Goal: Transaction & Acquisition: Purchase product/service

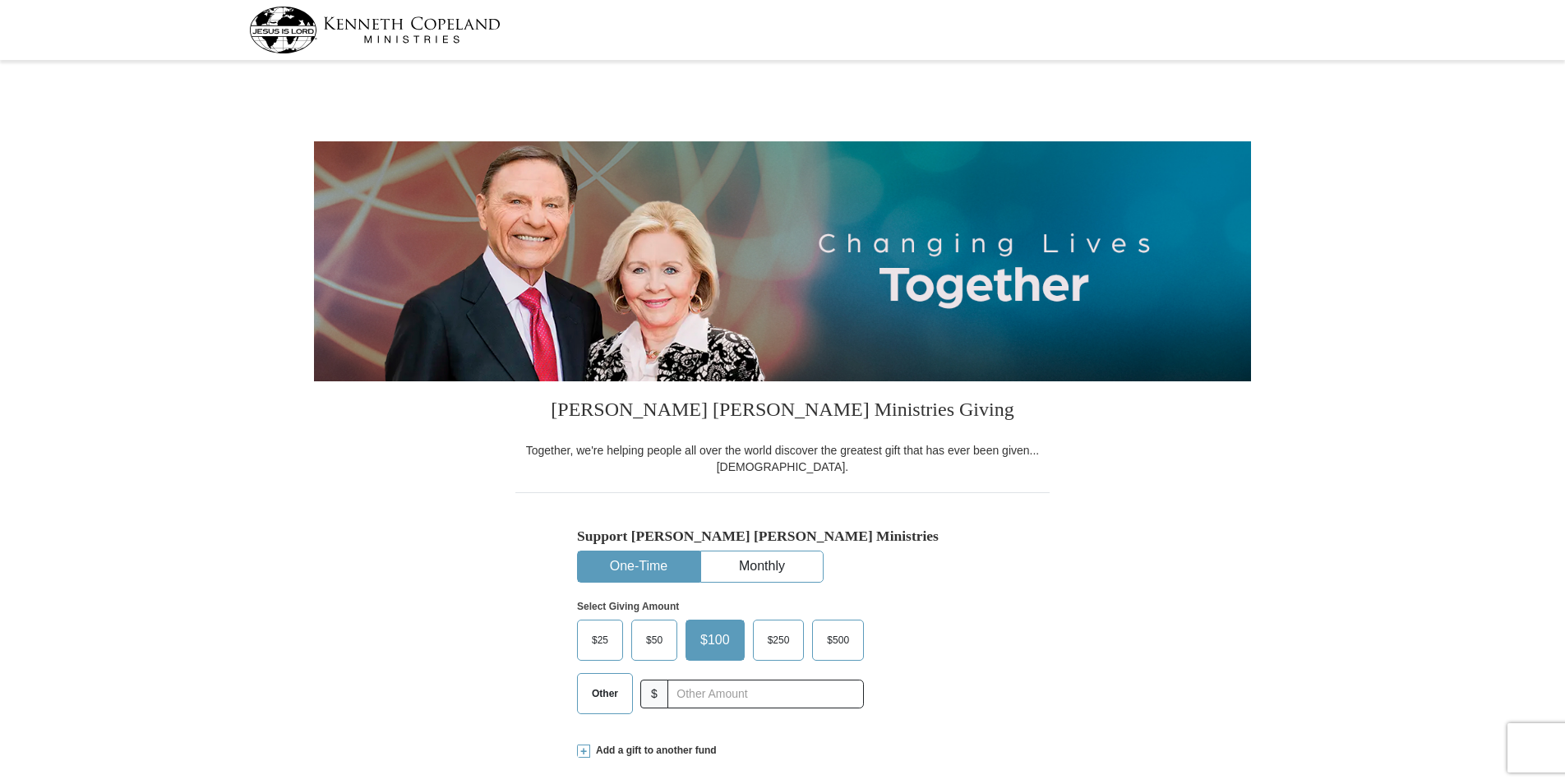
select select "OR"
click at [608, 695] on span "Other" at bounding box center [605, 693] width 43 height 25
click at [0, 0] on input "Other" at bounding box center [0, 0] width 0 height 0
click at [695, 694] on input "text" at bounding box center [765, 694] width 183 height 29
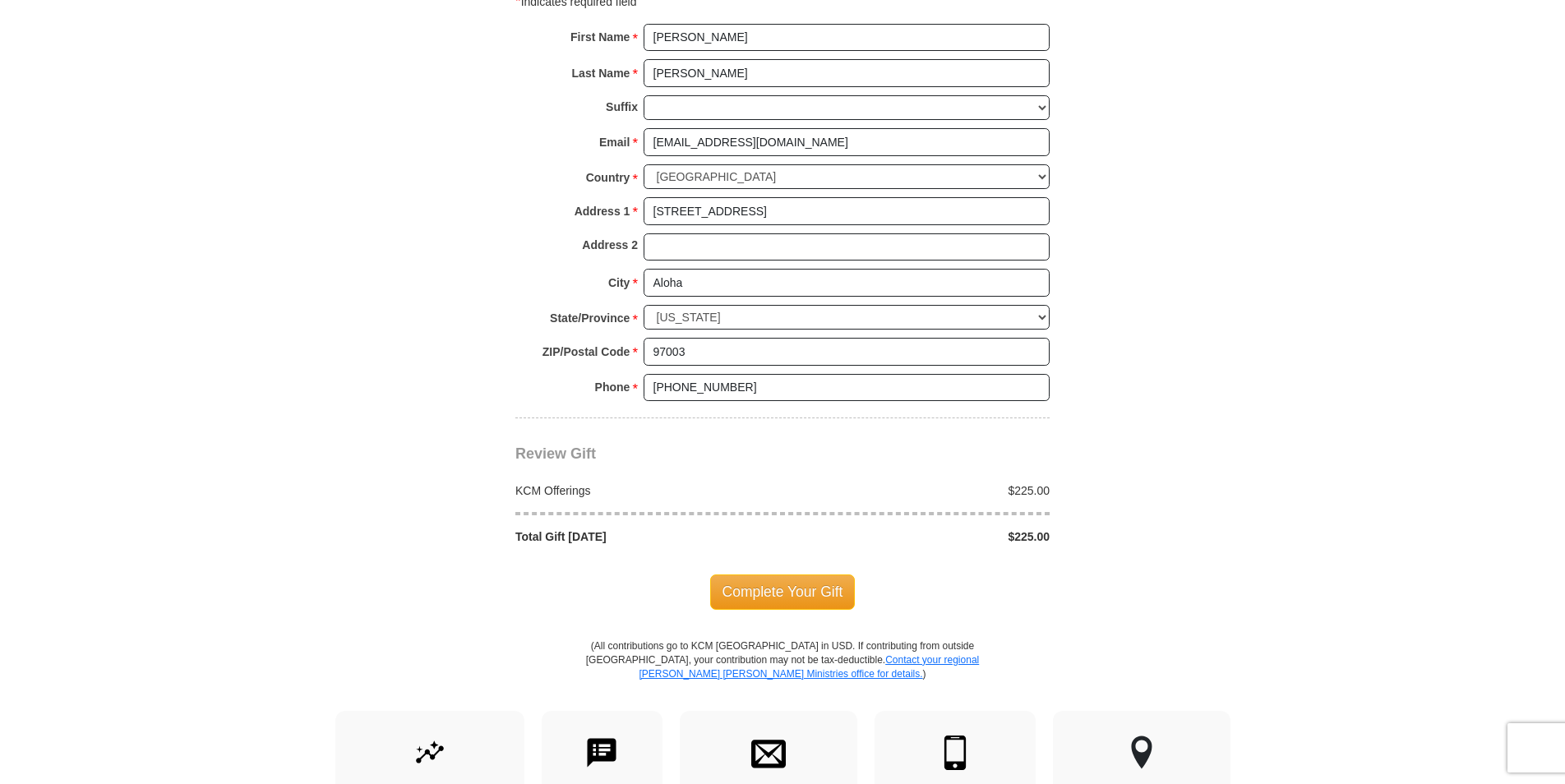
scroll to position [1135, 0]
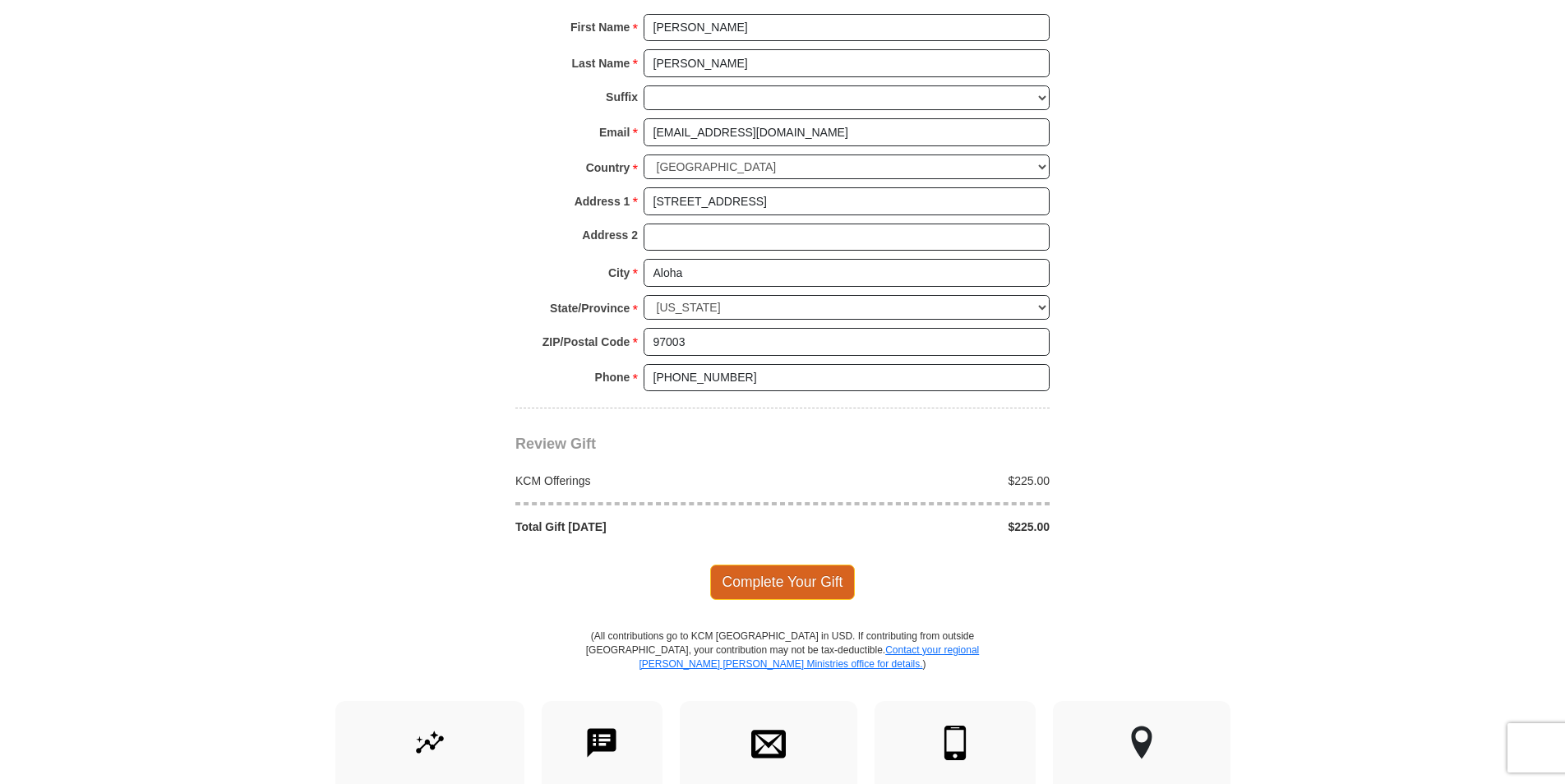
type input "225.00"
click at [811, 581] on span "Complete Your Gift" at bounding box center [782, 582] width 145 height 34
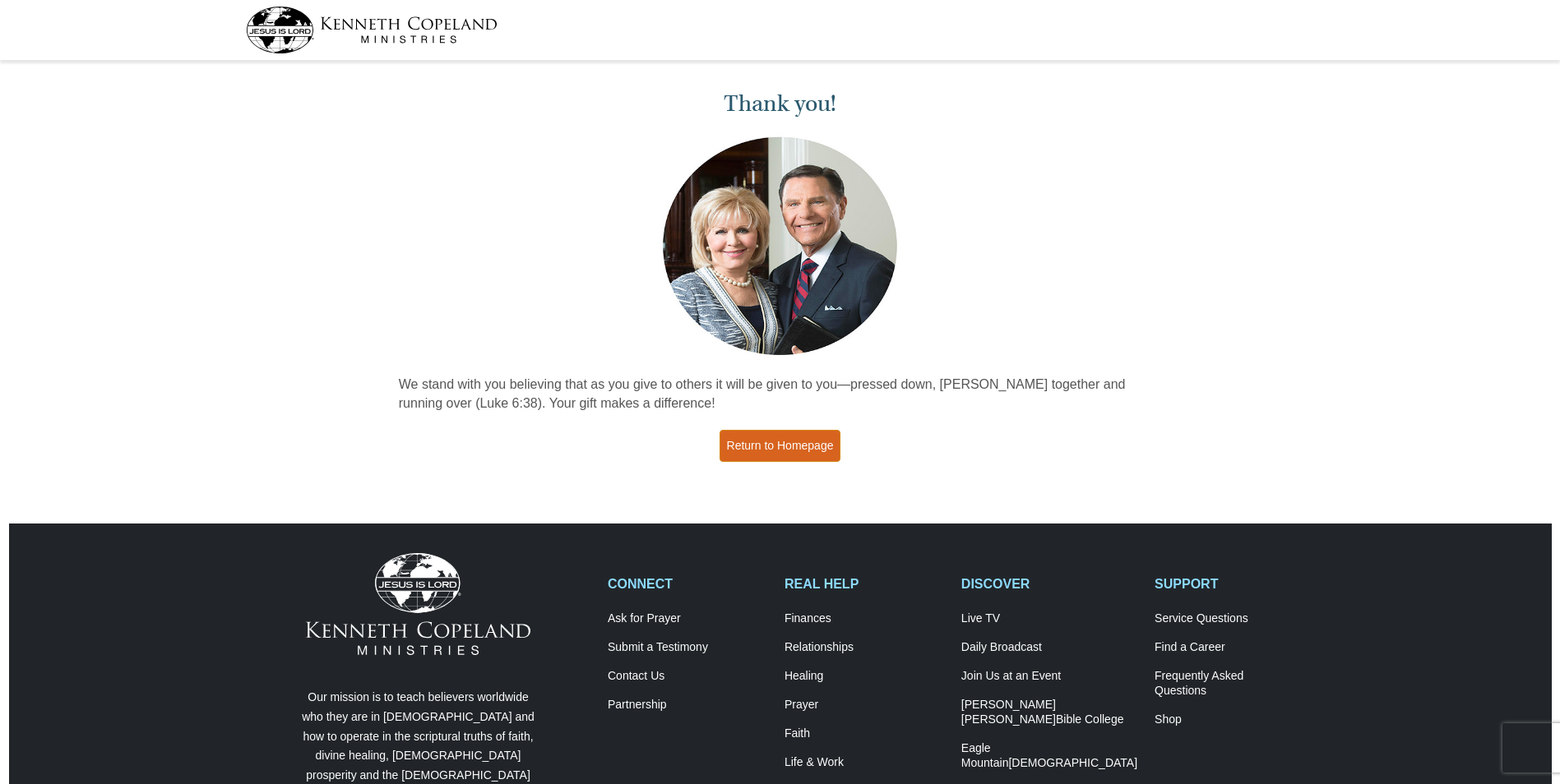
click at [766, 445] on link "Return to Homepage" at bounding box center [780, 446] width 121 height 32
